Goal: Task Accomplishment & Management: Manage account settings

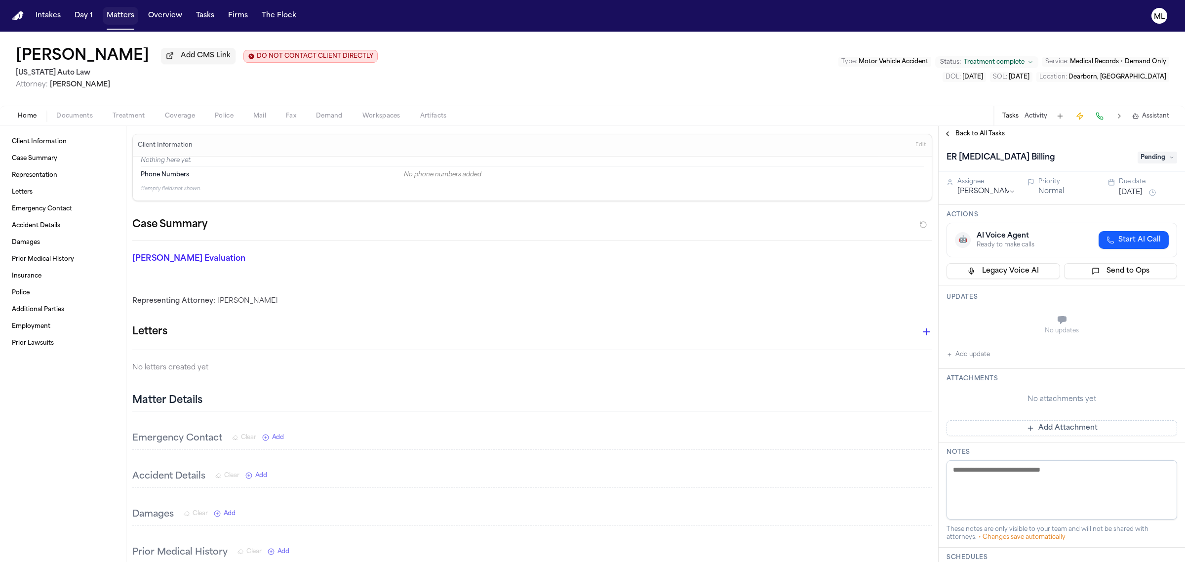
click at [122, 16] on button "Matters" at bounding box center [121, 16] width 36 height 18
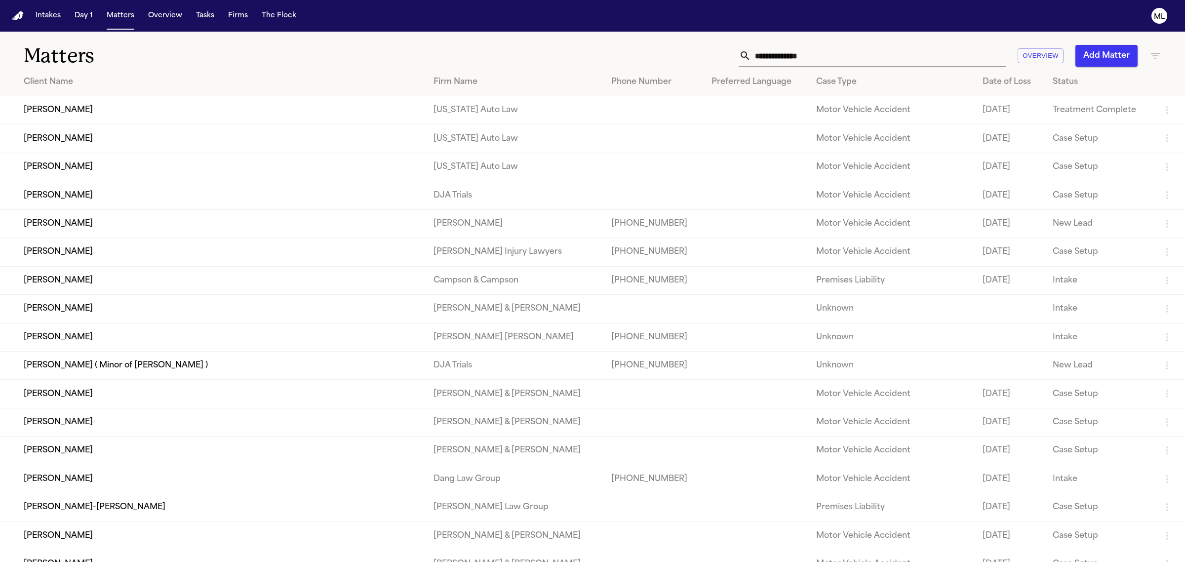
click at [801, 48] on input "text" at bounding box center [878, 56] width 255 height 22
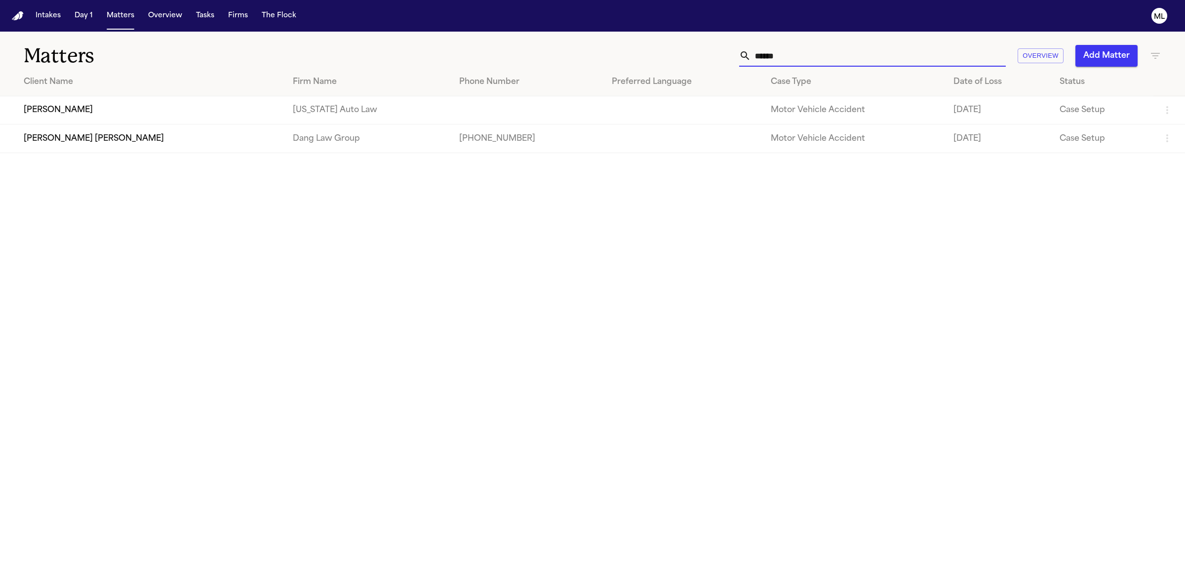
type input "******"
click at [172, 117] on td "[PERSON_NAME]" at bounding box center [142, 110] width 285 height 28
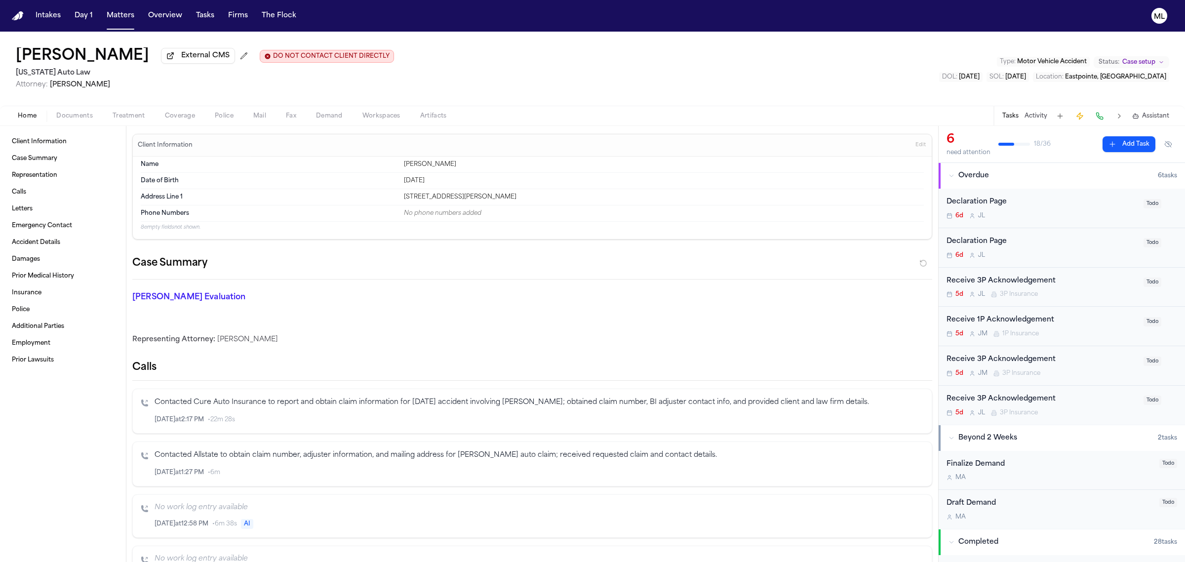
click at [176, 124] on div "Home Documents Treatment Coverage Police Mail Fax Demand Workspaces Artifacts T…" at bounding box center [592, 116] width 1185 height 20
click at [179, 110] on button "Coverage" at bounding box center [180, 116] width 50 height 12
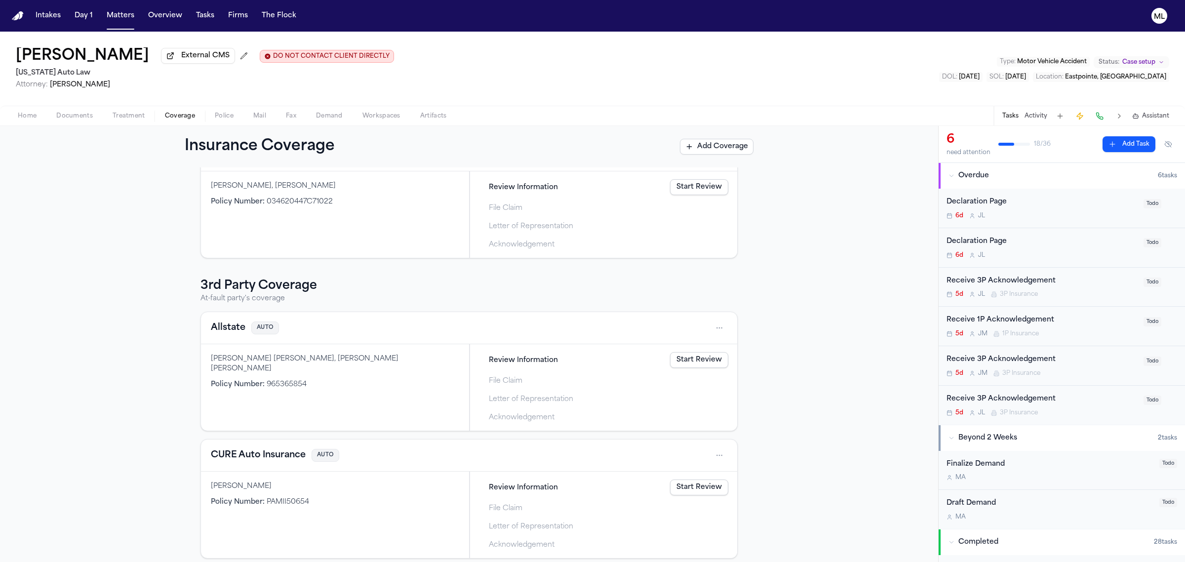
scroll to position [154, 0]
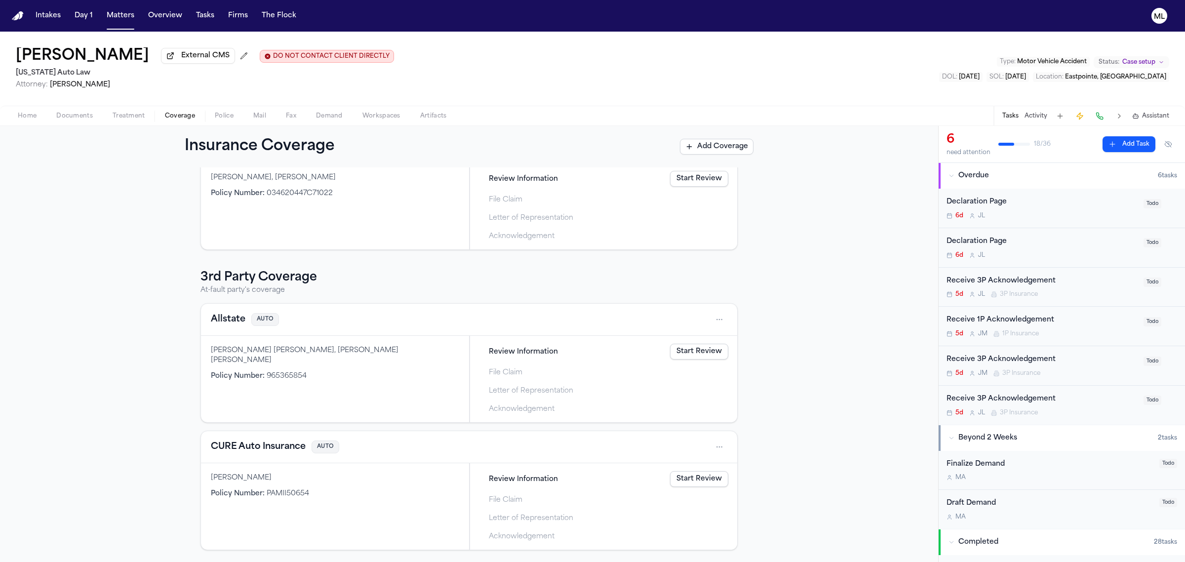
click at [349, 506] on div "Quitman Loyd Policy Number : PAMII50654" at bounding box center [335, 506] width 268 height 86
click at [257, 448] on button "CURE Auto Insurance" at bounding box center [258, 447] width 95 height 14
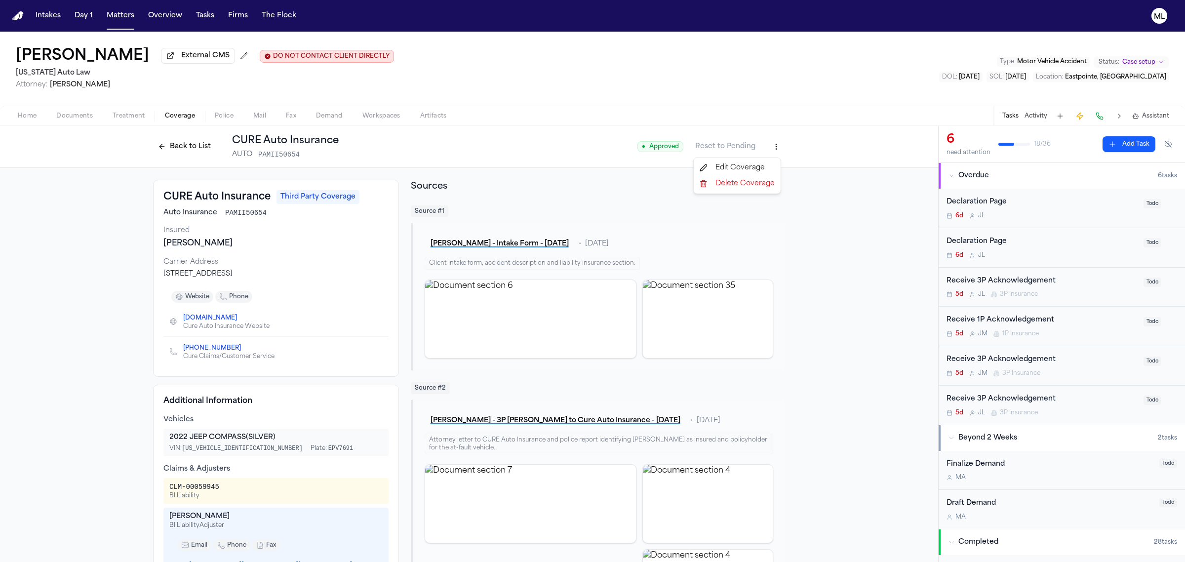
click at [769, 151] on html "Intakes Day 1 Matters Overview Tasks Firms The Flock ML Kimberly Osborne Extern…" at bounding box center [592, 281] width 1185 height 562
click at [749, 163] on div "Edit Coverage" at bounding box center [737, 168] width 83 height 16
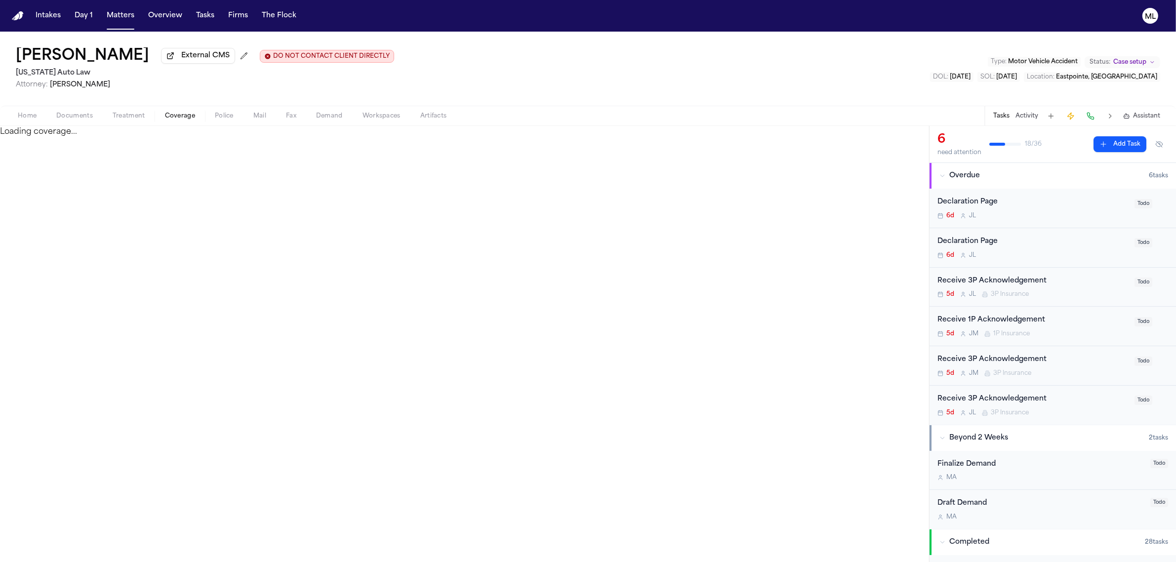
select select "**********"
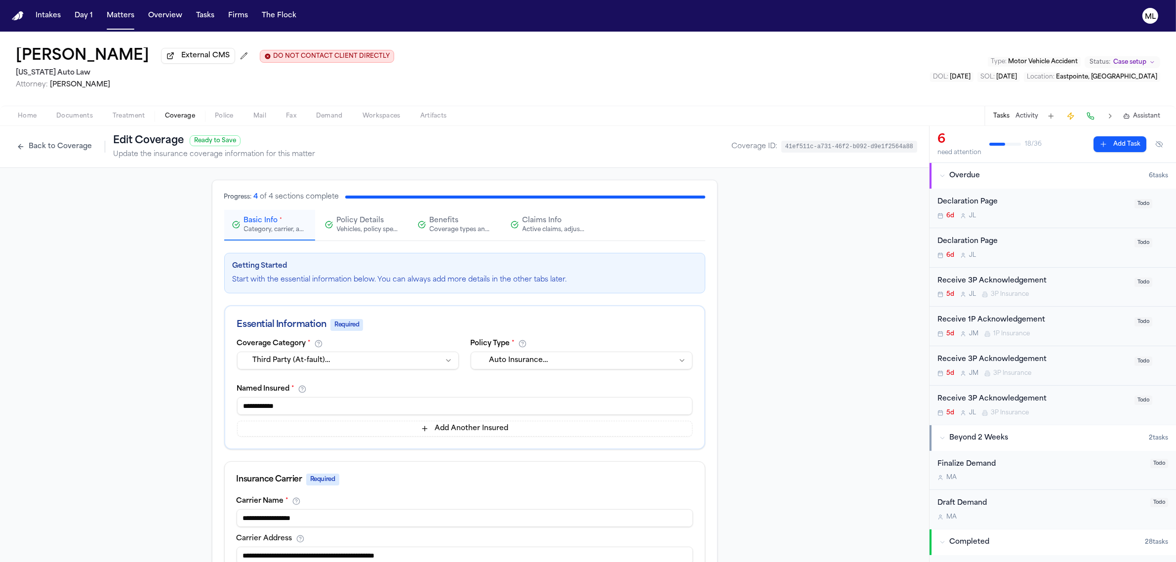
click at [546, 224] on span "Claims Info" at bounding box center [541, 221] width 39 height 10
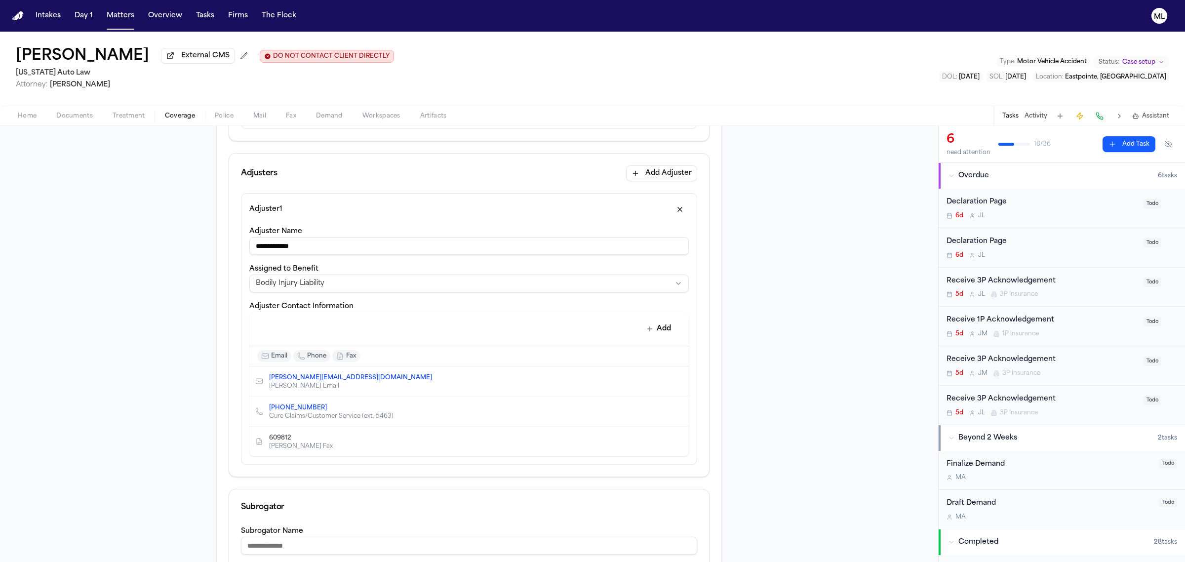
scroll to position [247, 0]
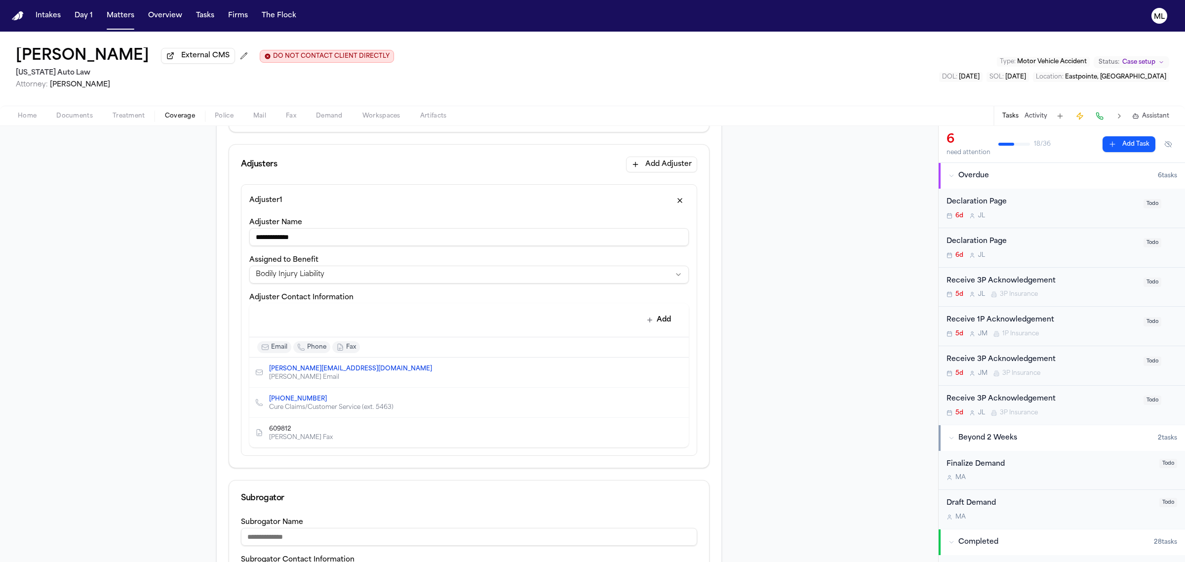
click at [659, 373] on icon "Edit contact" at bounding box center [661, 372] width 5 height 5
select select "*****"
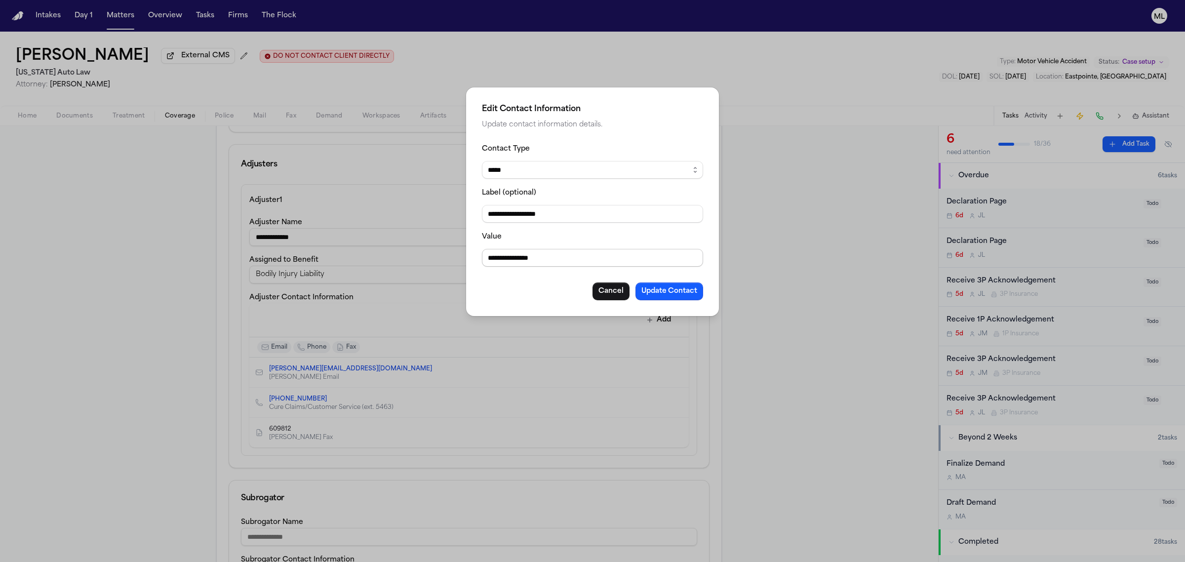
drag, startPoint x: 537, startPoint y: 257, endPoint x: 524, endPoint y: 258, distance: 12.9
click at [524, 258] on input "**********" at bounding box center [592, 258] width 221 height 18
type input "**********"
click at [644, 295] on button "Update Contact" at bounding box center [669, 291] width 68 height 18
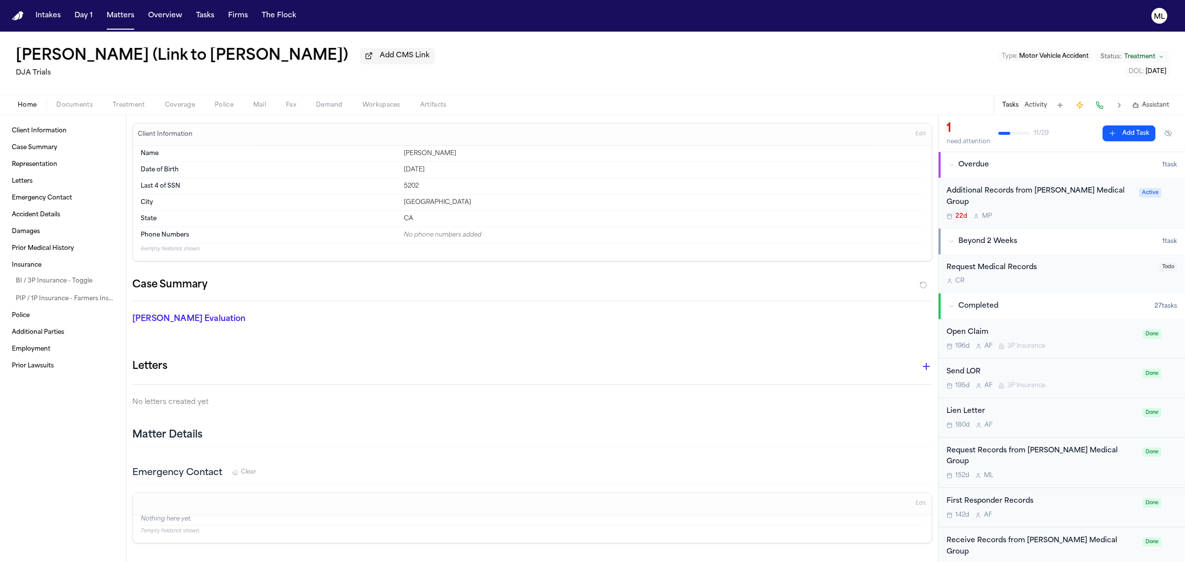
click at [1152, 105] on span "Assistant" at bounding box center [1155, 105] width 27 height 8
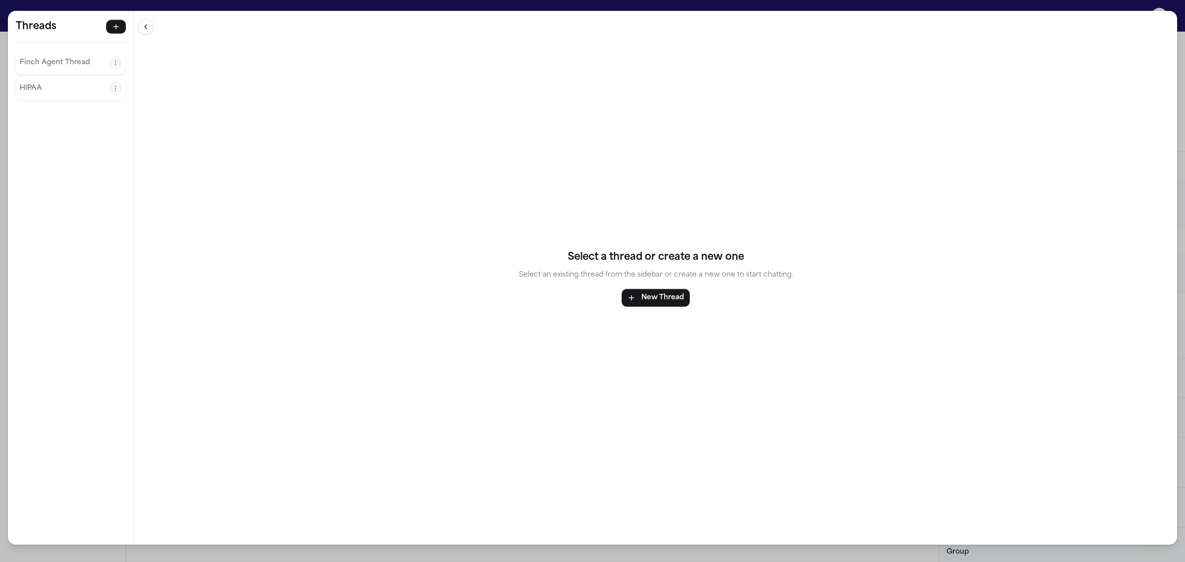
click at [72, 73] on div "Finch Agent Thread" at bounding box center [71, 63] width 110 height 24
click at [50, 63] on p "Finch Agent Thread" at bounding box center [64, 63] width 89 height 12
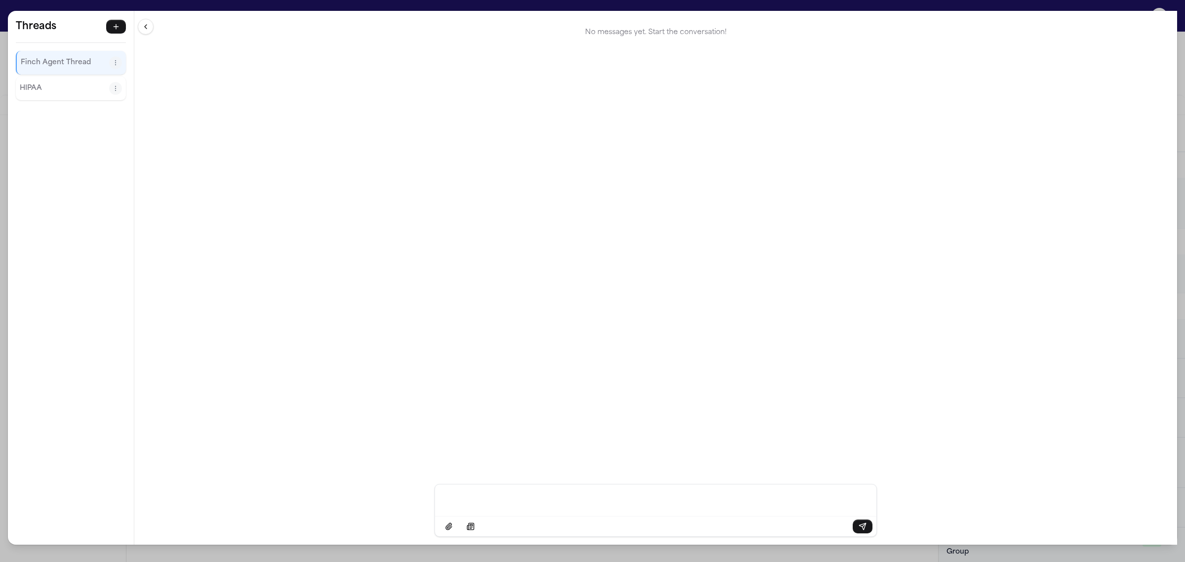
click at [4, 3] on div "Threads Finch Agent Thread HIPAA Threads Finch Agent Thread HIPAA No messages y…" at bounding box center [592, 281] width 1185 height 562
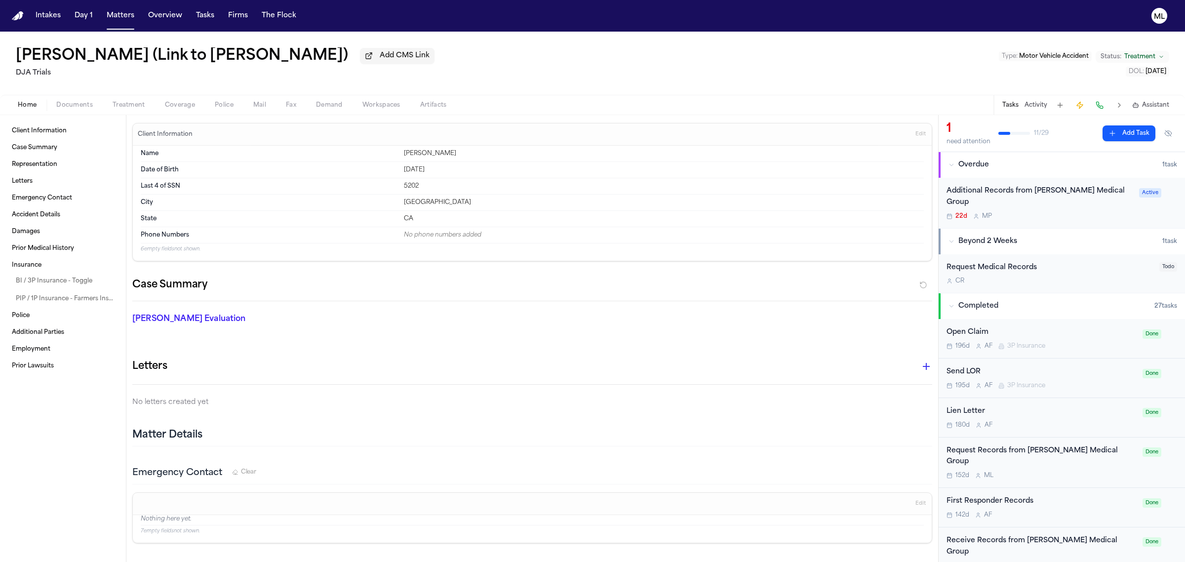
click at [1145, 104] on span "Assistant" at bounding box center [1155, 105] width 27 height 8
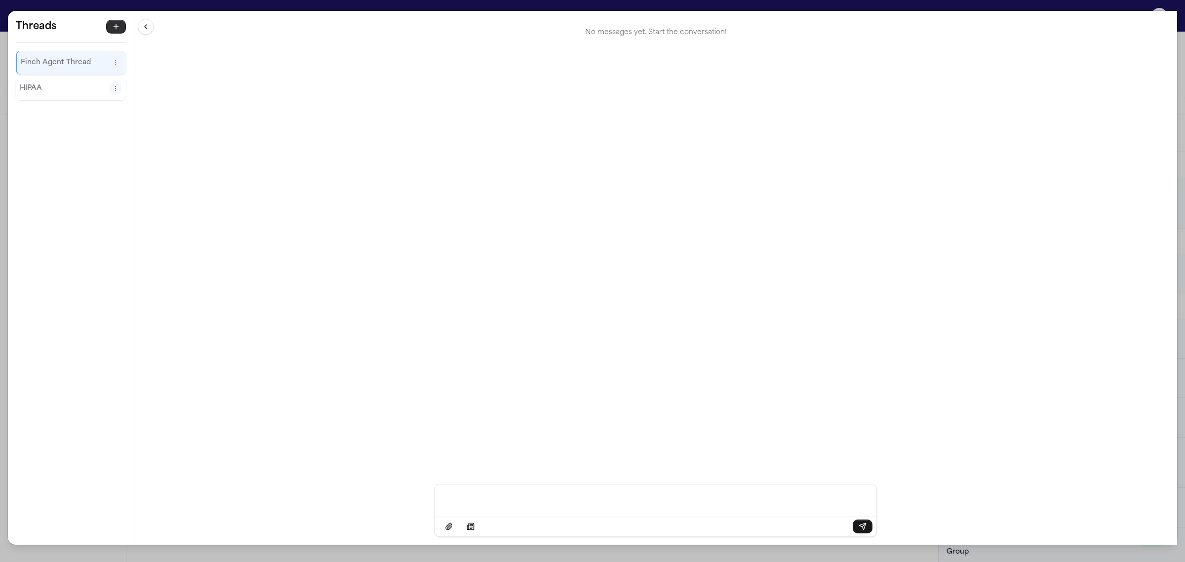
click at [107, 31] on button "button" at bounding box center [116, 27] width 20 height 14
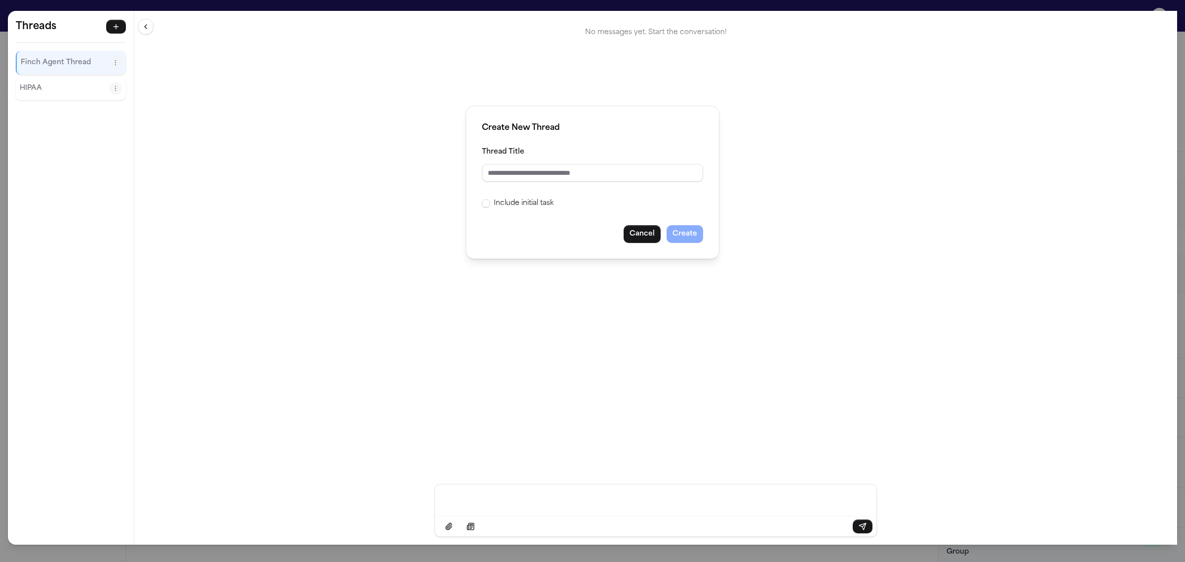
click at [498, 204] on label "Include initial task" at bounding box center [524, 203] width 60 height 12
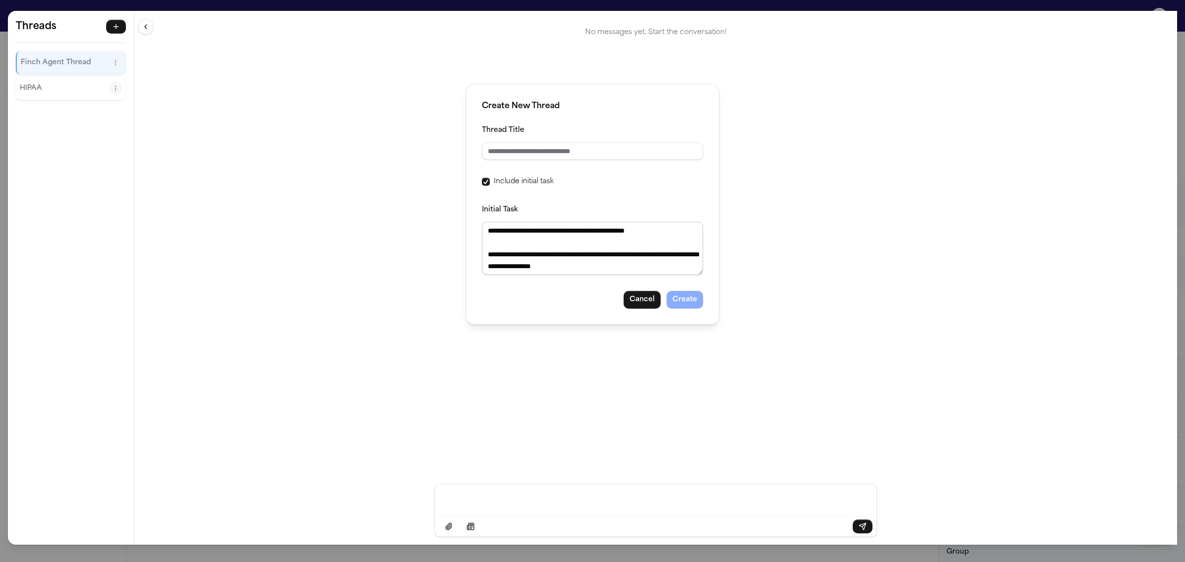
scroll to position [296, 0]
click at [639, 304] on button "Cancel" at bounding box center [642, 300] width 37 height 18
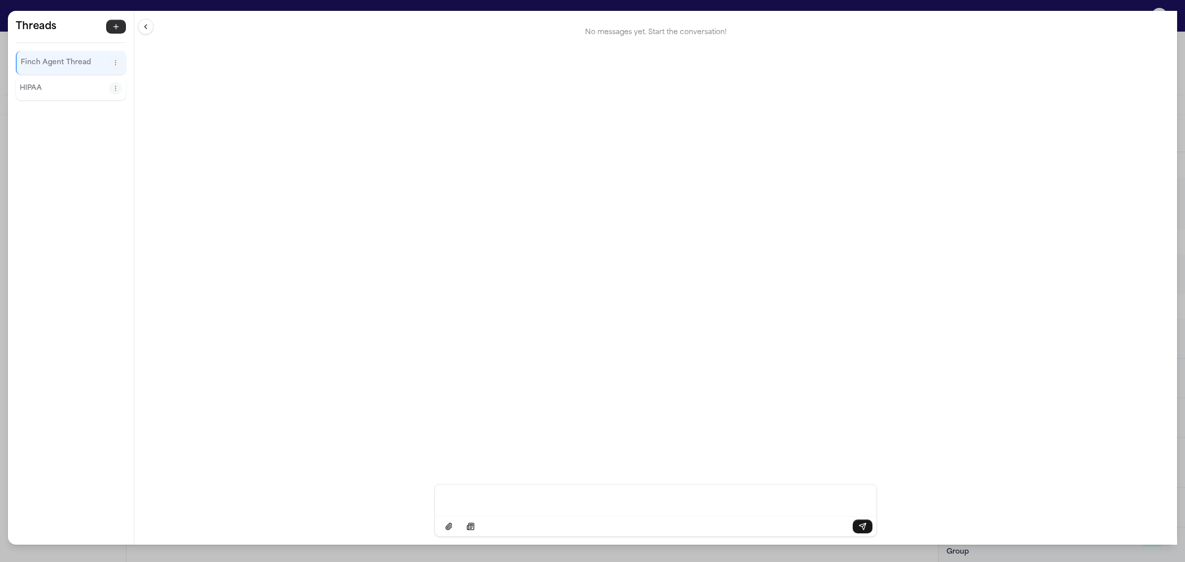
click at [107, 29] on button "button" at bounding box center [116, 27] width 20 height 14
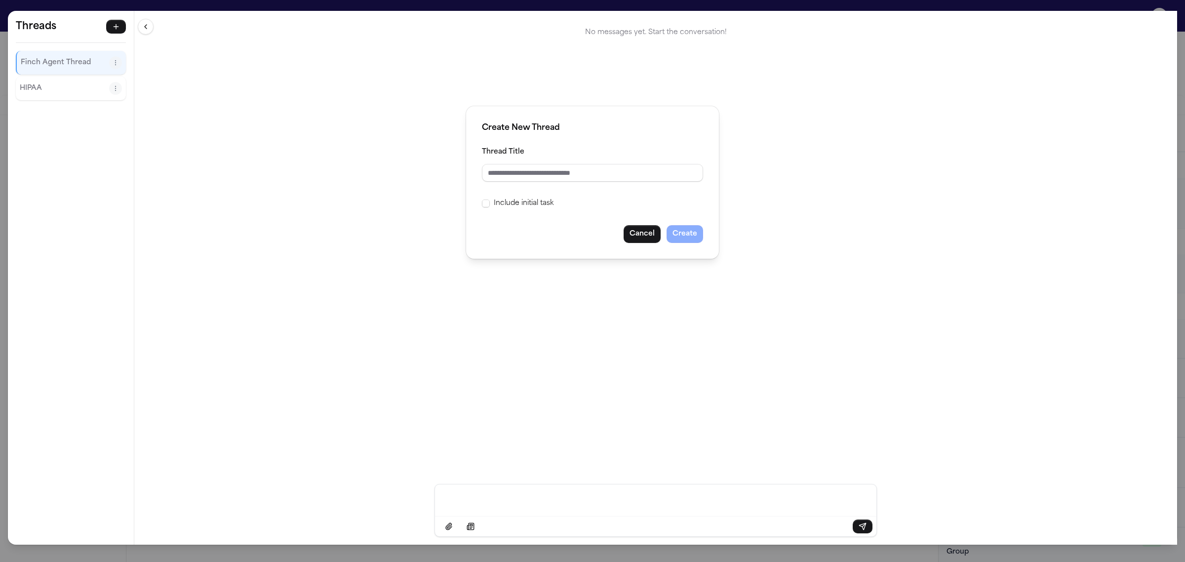
click at [535, 198] on label "Include initial task" at bounding box center [524, 203] width 60 height 12
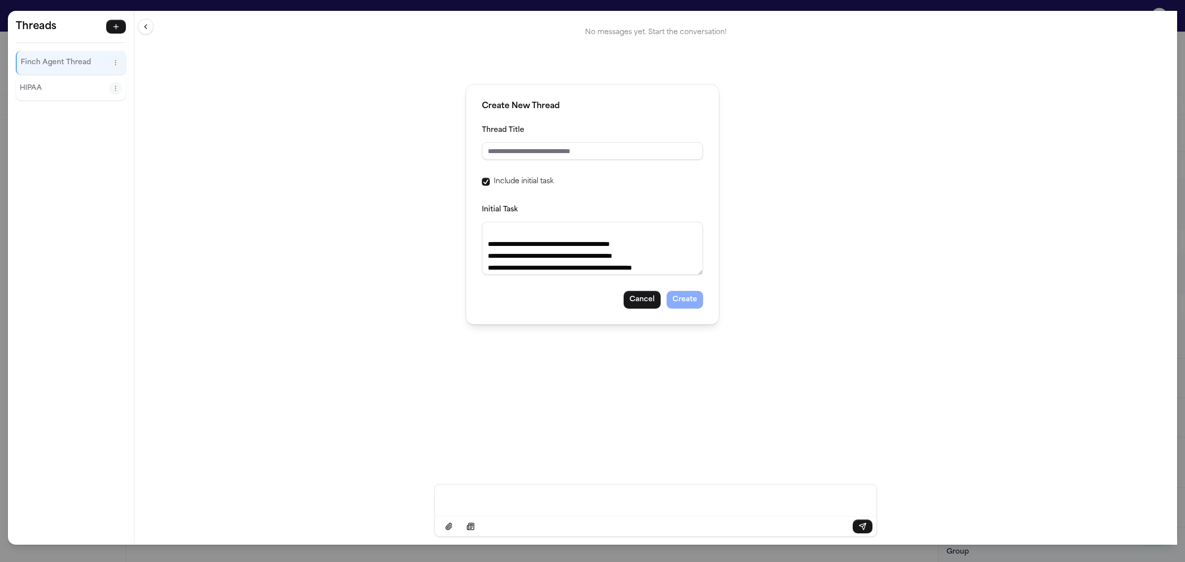
scroll to position [0, 0]
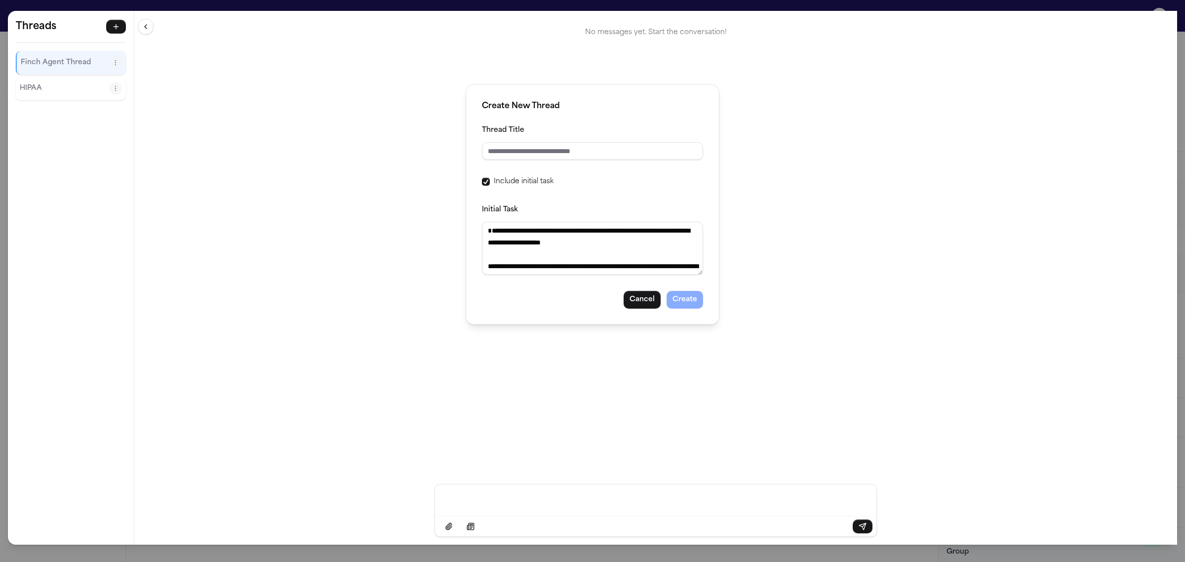
drag, startPoint x: 652, startPoint y: 259, endPoint x: 462, endPoint y: 193, distance: 201.4
click at [462, 193] on div "Create New Thread Thread Title Include initial task Initial Task Cancel Create" at bounding box center [592, 281] width 1185 height 562
click at [602, 205] on div "Initial Task" at bounding box center [592, 239] width 221 height 72
click at [515, 186] on label "Include initial task" at bounding box center [524, 182] width 60 height 12
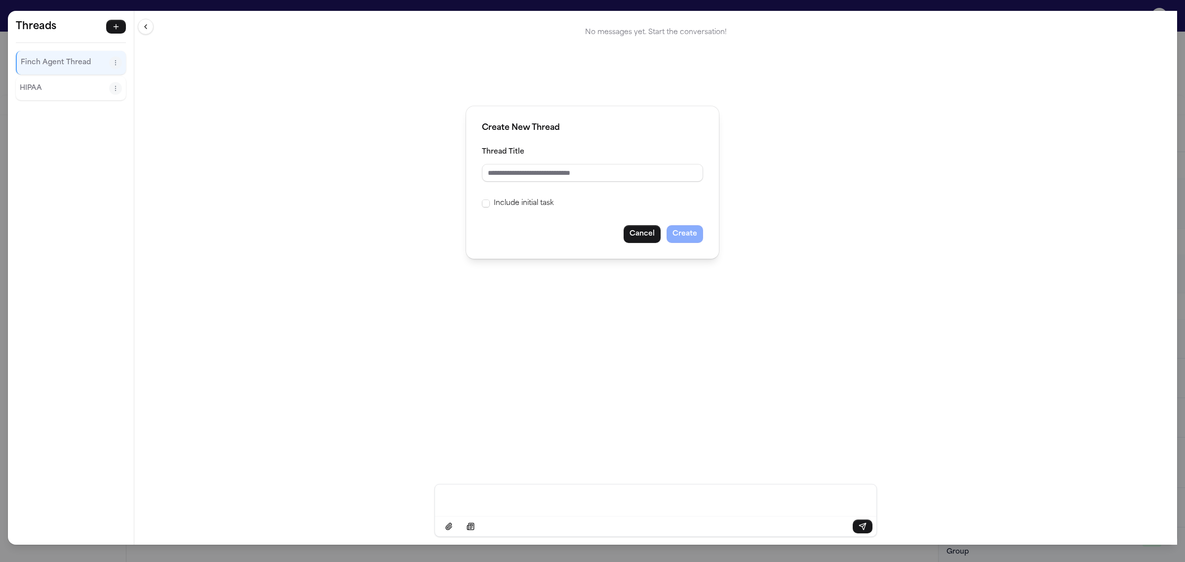
click at [507, 203] on label "Include initial task" at bounding box center [524, 203] width 60 height 12
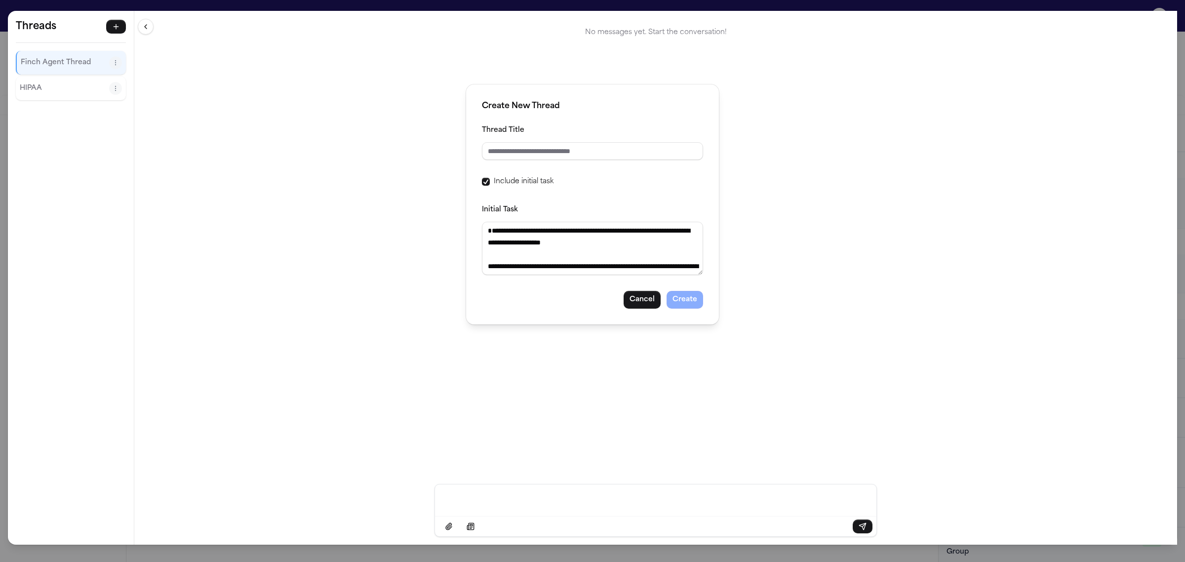
drag, startPoint x: 674, startPoint y: 260, endPoint x: 391, endPoint y: 186, distance: 293.3
click at [391, 186] on div "Create New Thread Thread Title Include initial task Initial Task Cancel Create" at bounding box center [592, 281] width 1185 height 562
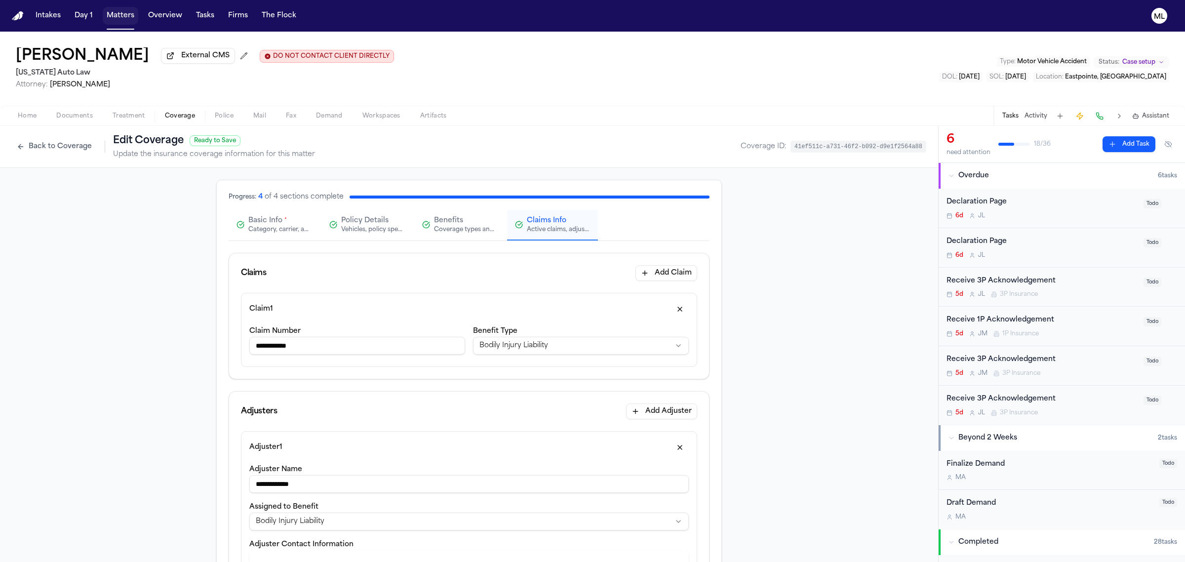
scroll to position [247, 0]
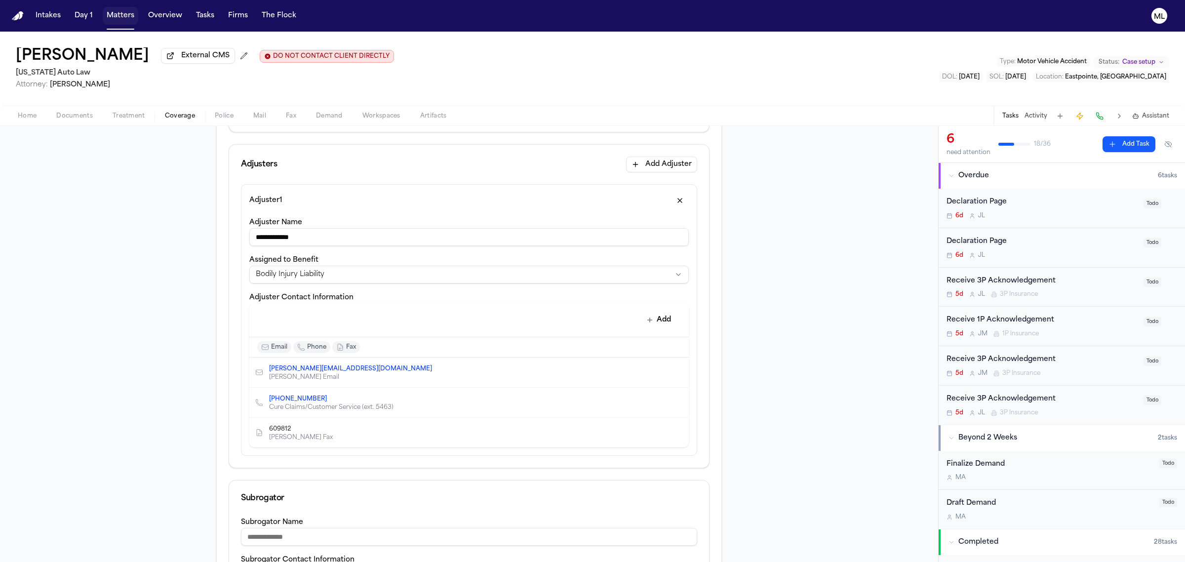
drag, startPoint x: 0, startPoint y: 0, endPoint x: 124, endPoint y: 15, distance: 125.4
click at [124, 15] on button "Matters" at bounding box center [121, 16] width 36 height 18
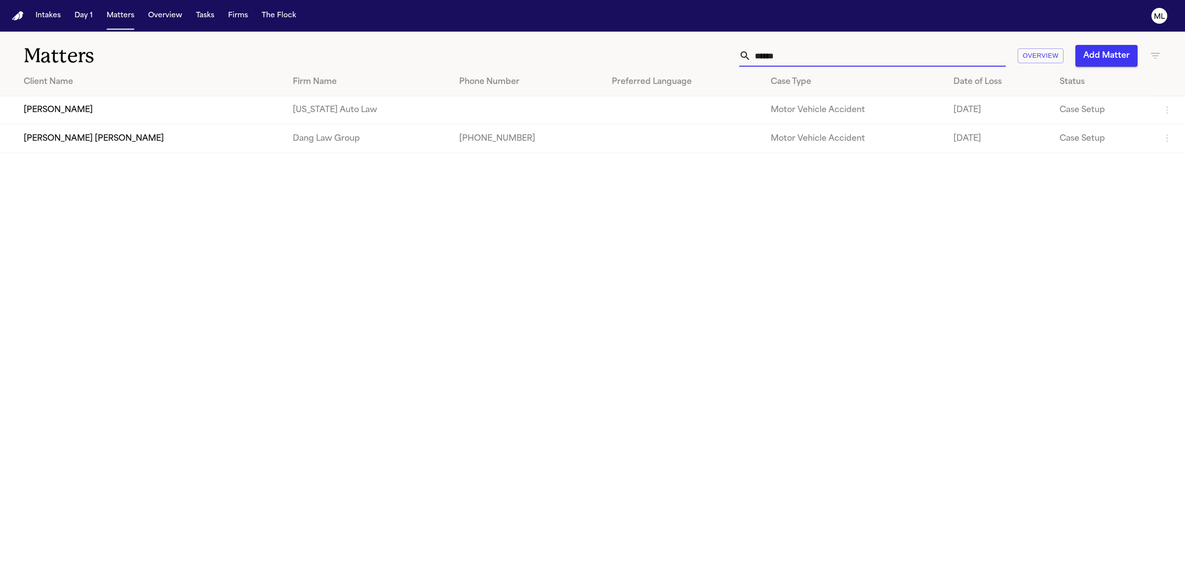
drag, startPoint x: 805, startPoint y: 47, endPoint x: 743, endPoint y: 52, distance: 62.4
click at [741, 53] on div "******" at bounding box center [872, 56] width 267 height 22
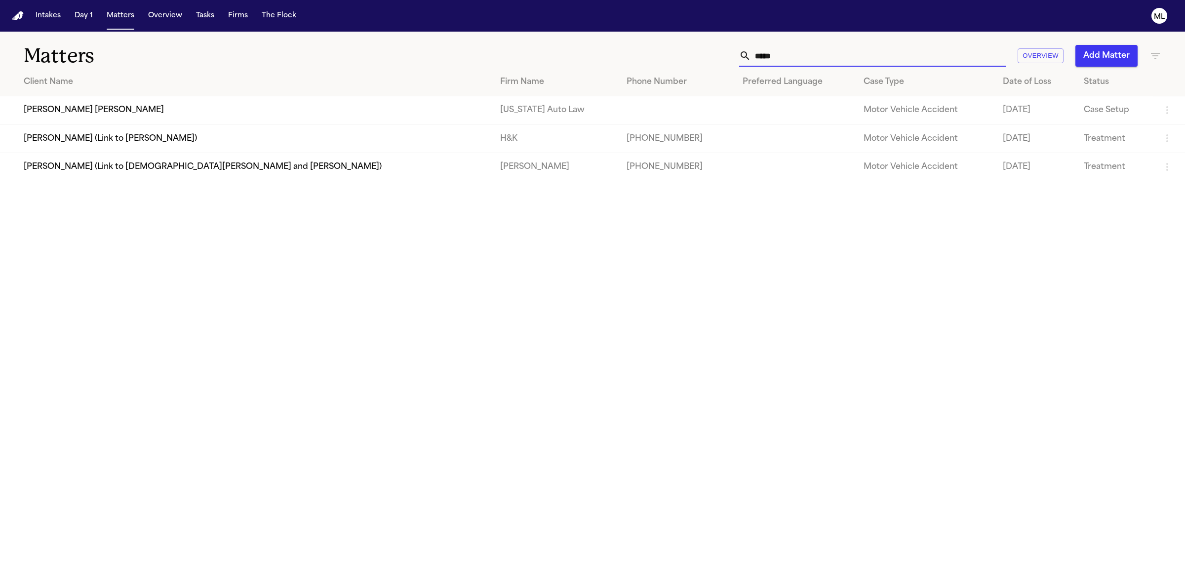
type input "*****"
